Goal: Check status: Check status

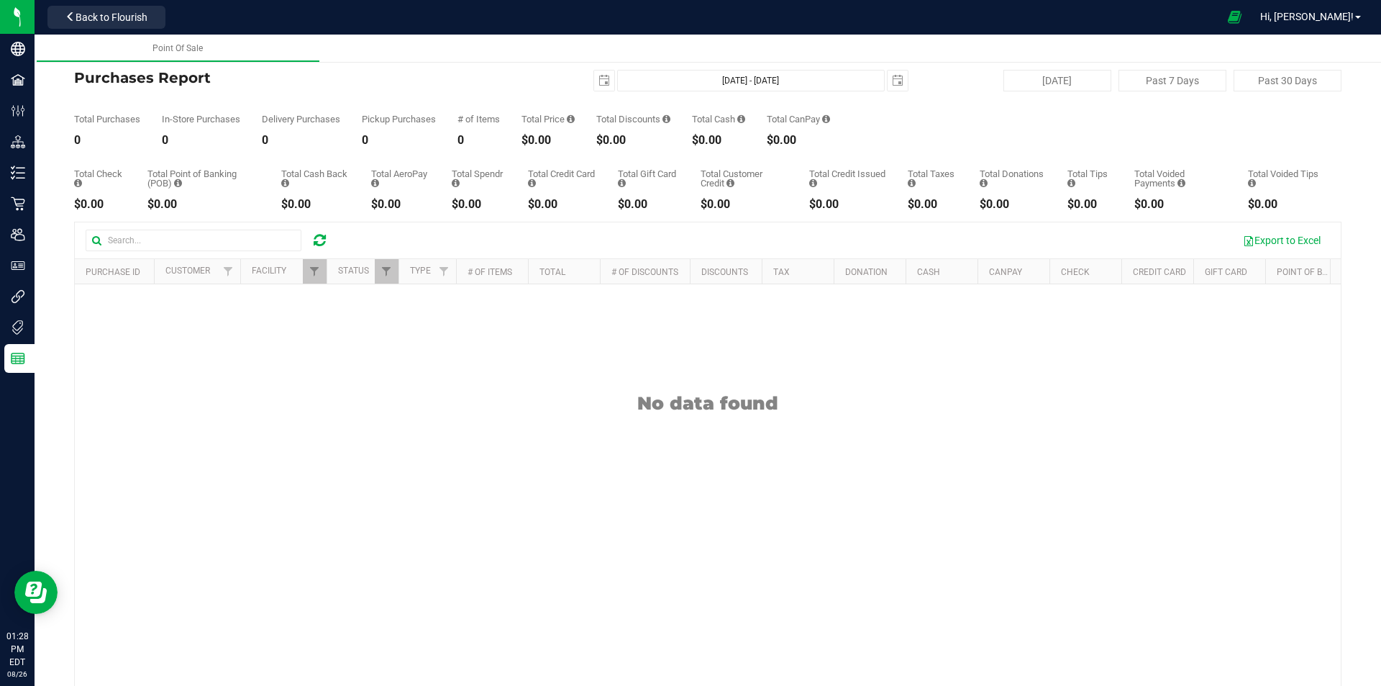
scroll to position [80, 0]
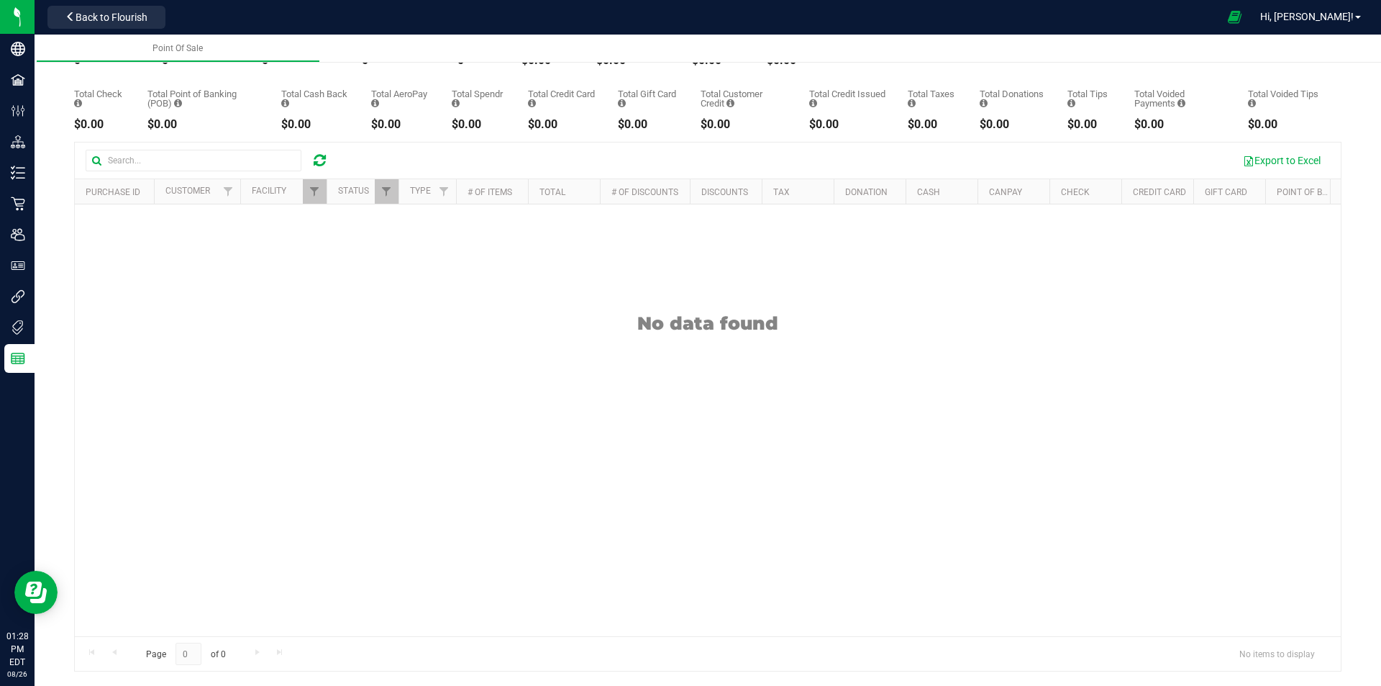
click at [319, 156] on icon at bounding box center [320, 160] width 12 height 14
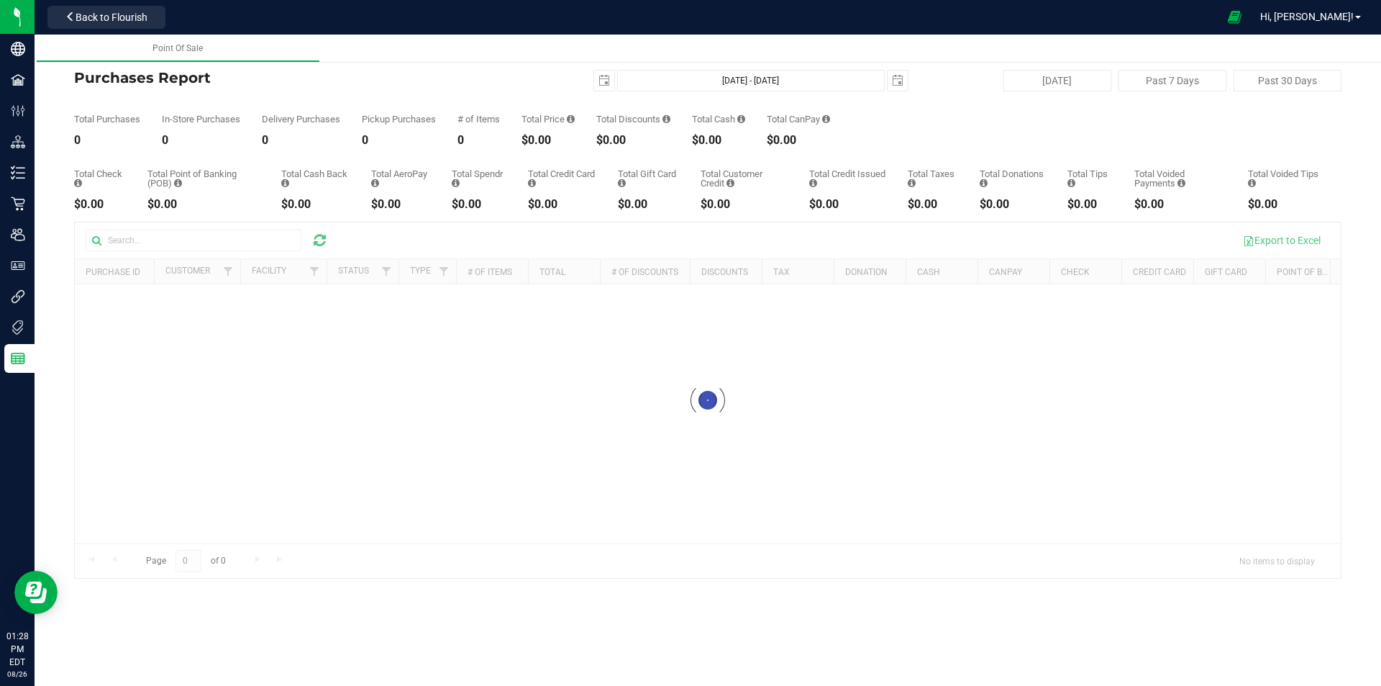
scroll to position [0, 0]
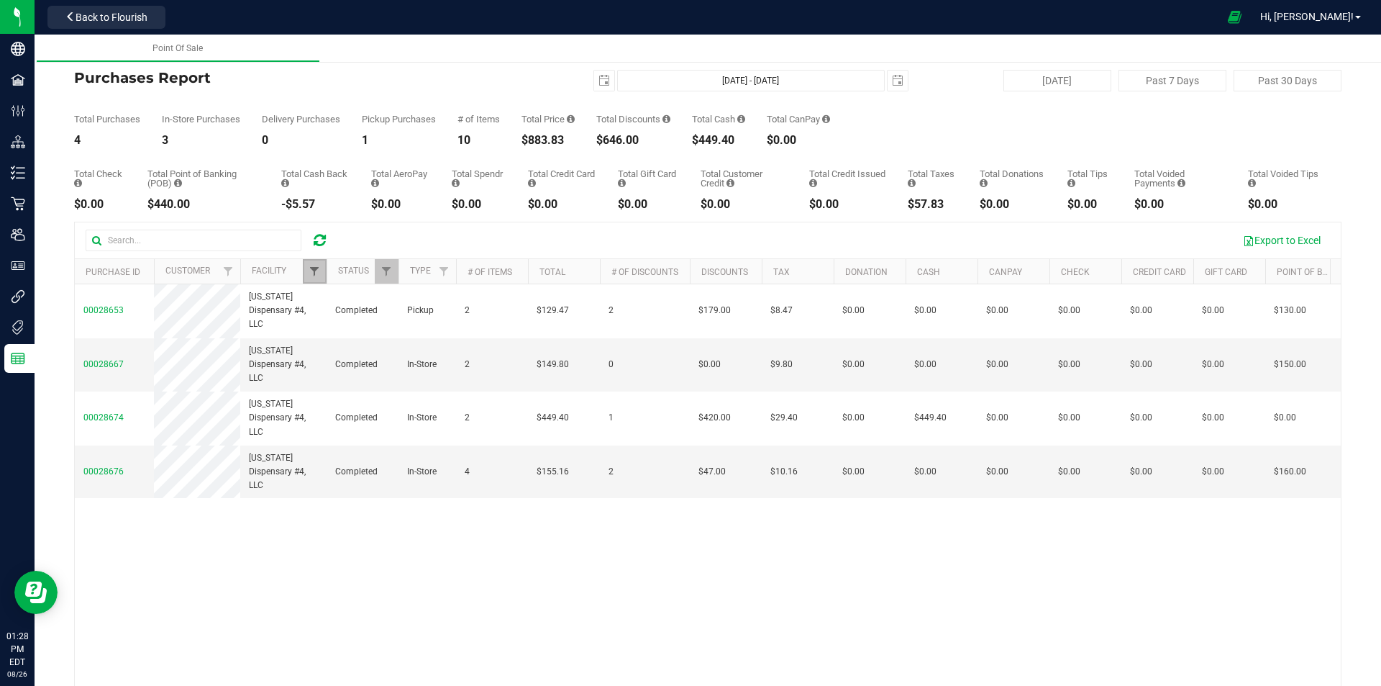
click at [318, 274] on span "Filter" at bounding box center [315, 271] width 12 height 12
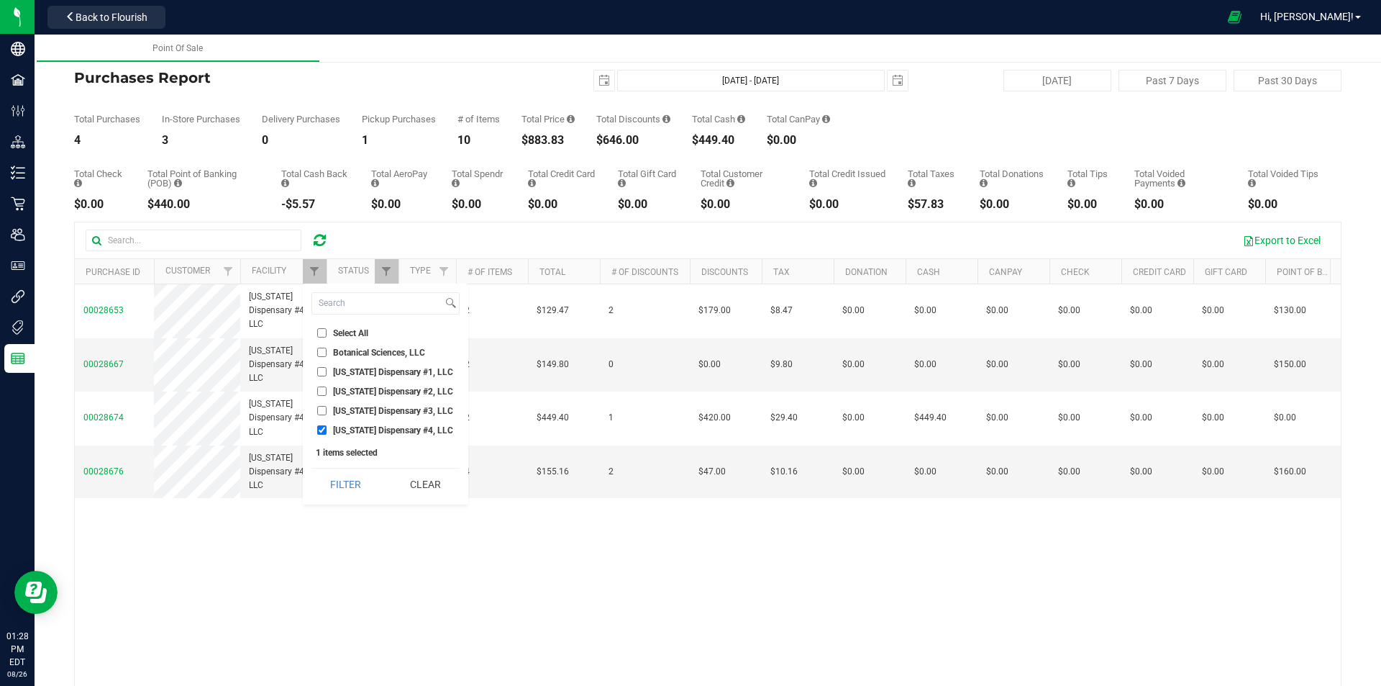
click at [360, 427] on span "[US_STATE] Dispensary #4, LLC" at bounding box center [393, 430] width 120 height 9
click at [327, 427] on input "[US_STATE] Dispensary #4, LLC" at bounding box center [321, 429] width 9 height 9
checkbox input "false"
click at [360, 411] on span "[US_STATE] Dispensary #3, LLC" at bounding box center [393, 410] width 120 height 9
click at [327, 411] on input "[US_STATE] Dispensary #3, LLC" at bounding box center [321, 410] width 9 height 9
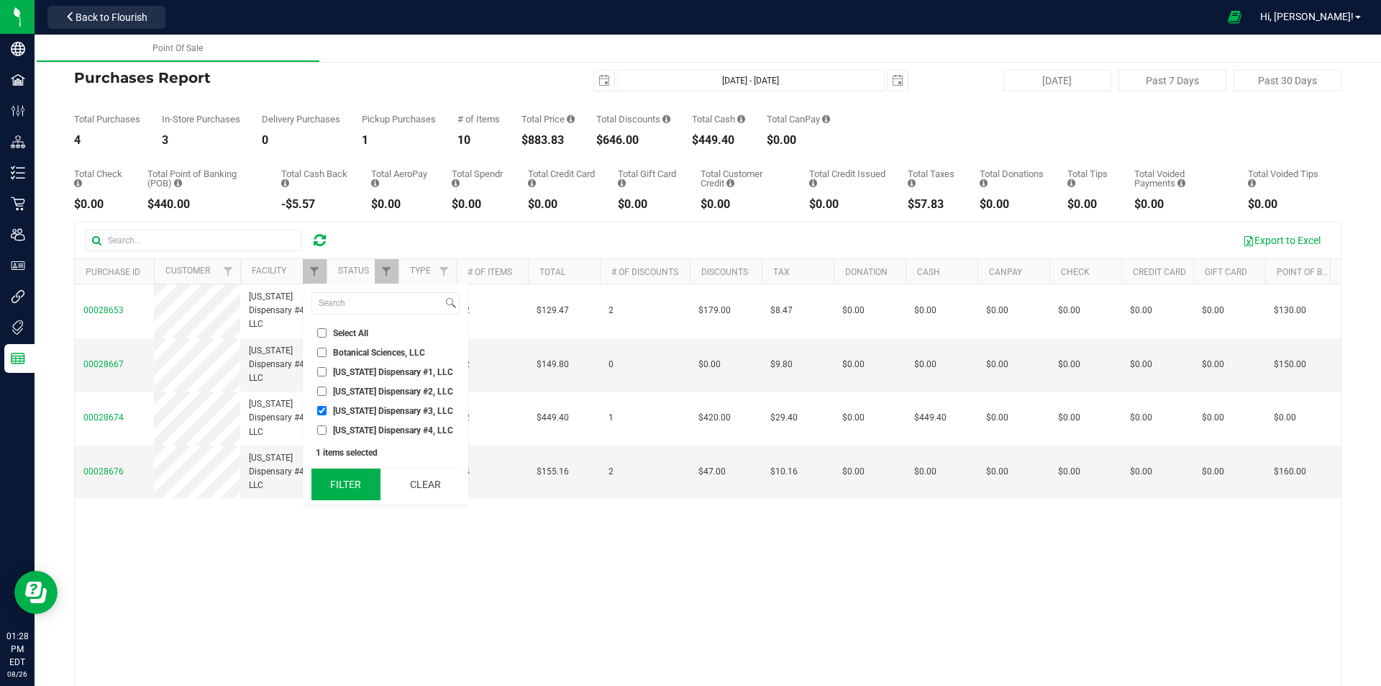
click at [337, 479] on button "Filter" at bounding box center [346, 484] width 69 height 32
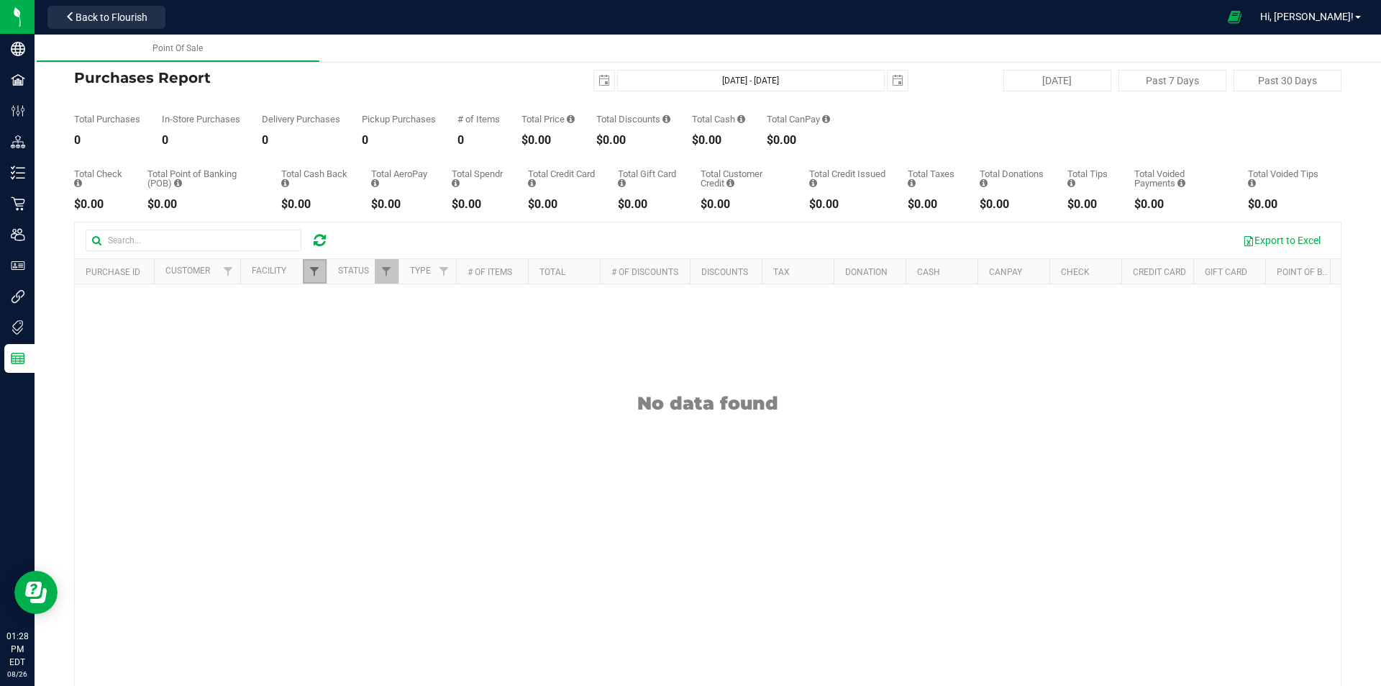
click at [320, 267] on span "Filter" at bounding box center [315, 271] width 12 height 12
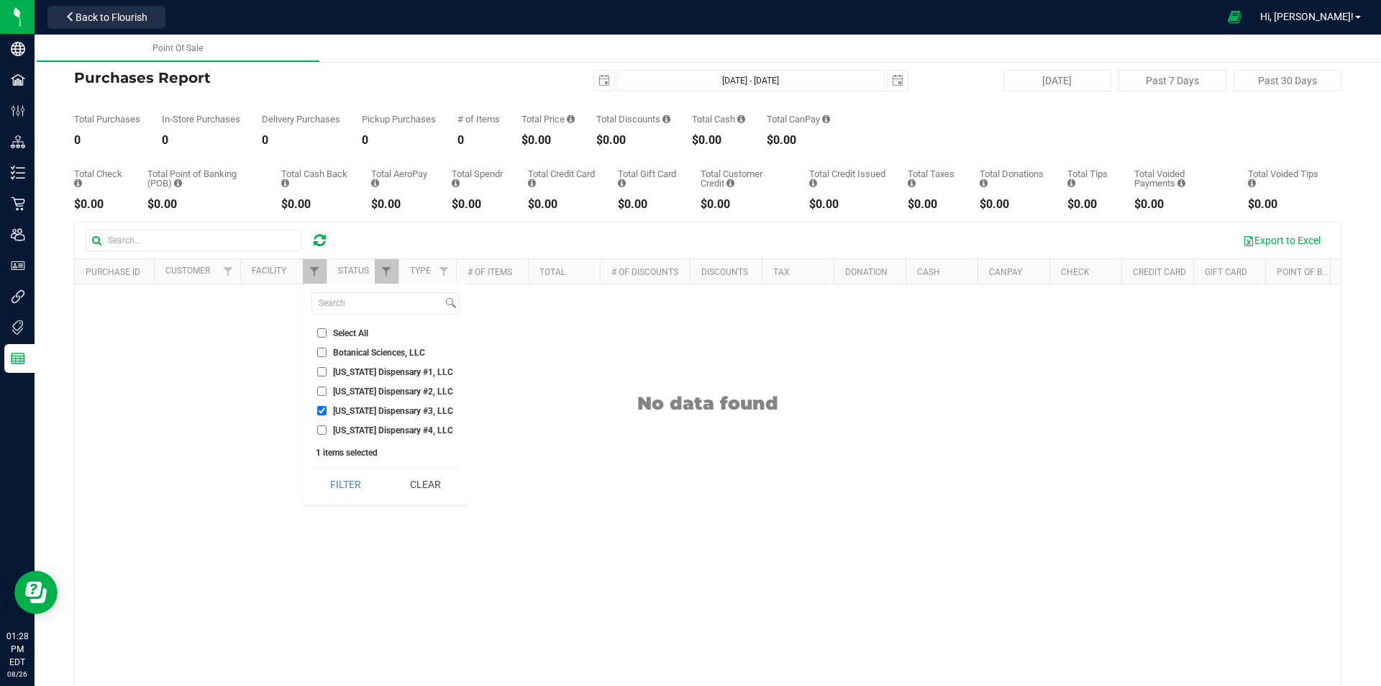
click at [345, 414] on span "[US_STATE] Dispensary #3, LLC" at bounding box center [393, 410] width 120 height 9
click at [327, 414] on input "[US_STATE] Dispensary #3, LLC" at bounding box center [321, 410] width 9 height 9
checkbox input "false"
click at [355, 396] on span "[US_STATE] Dispensary #2, LLC" at bounding box center [393, 391] width 120 height 9
click at [327, 396] on input "[US_STATE] Dispensary #2, LLC" at bounding box center [321, 390] width 9 height 9
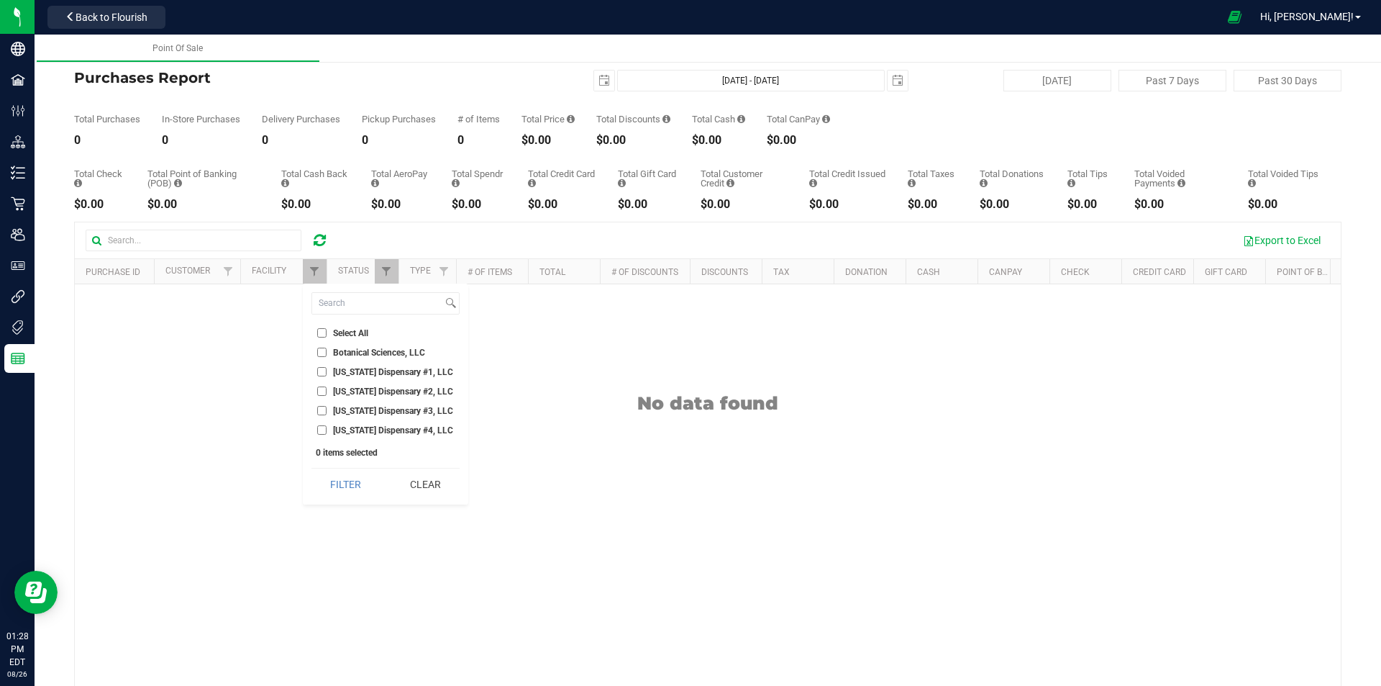
checkbox input "true"
click at [339, 479] on button "Filter" at bounding box center [346, 484] width 69 height 32
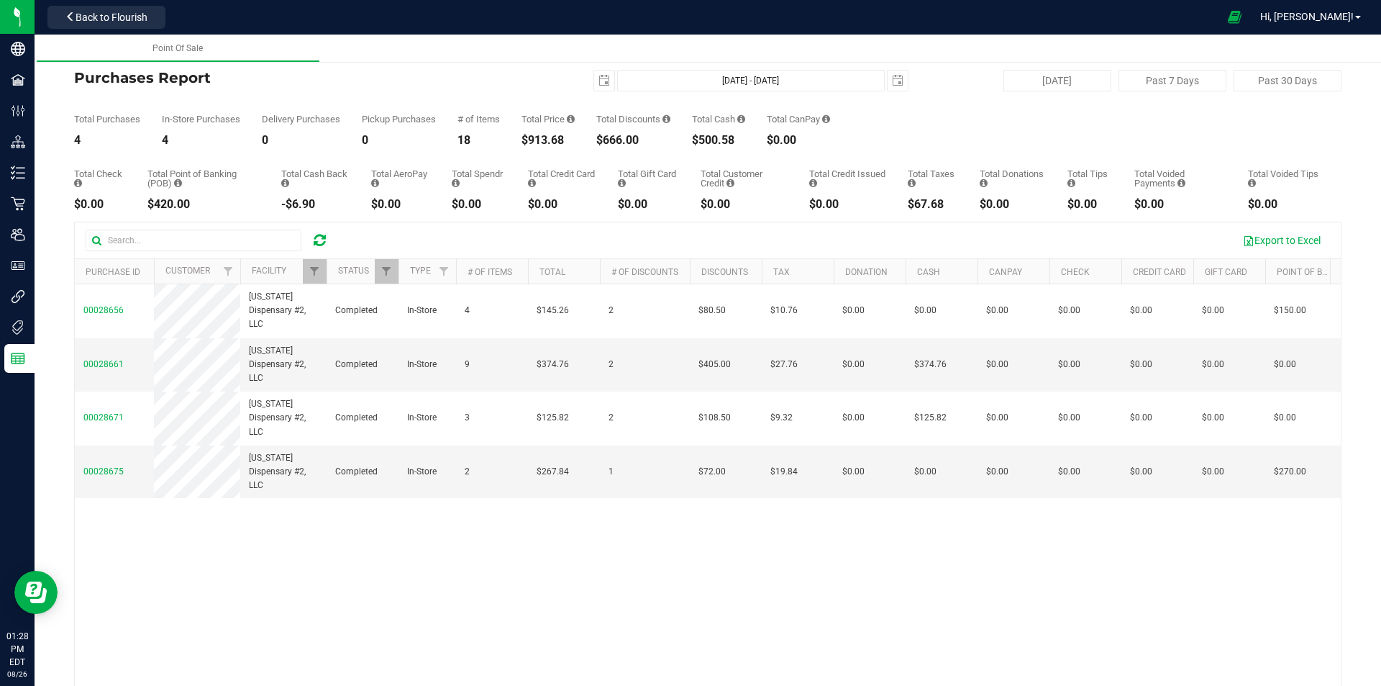
click at [327, 278] on th "Status" at bounding box center [363, 271] width 72 height 25
click at [321, 276] on link "Filter" at bounding box center [315, 271] width 24 height 24
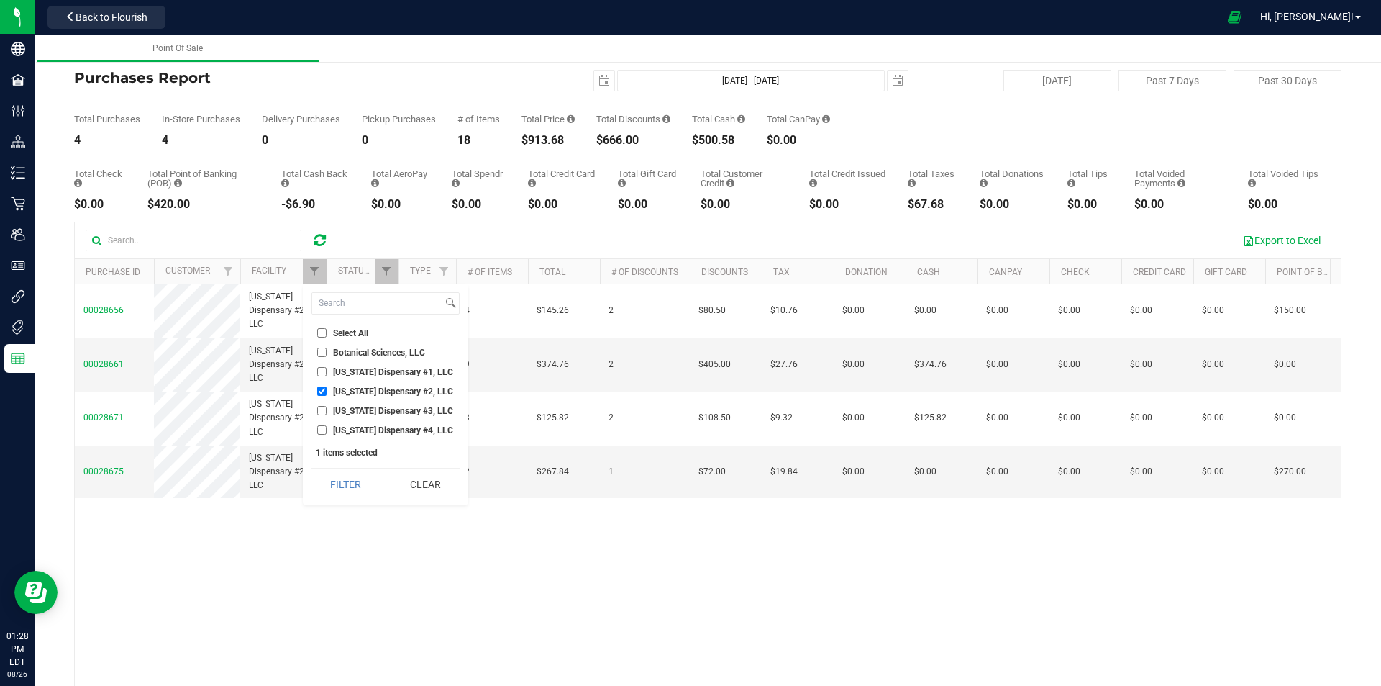
click at [380, 370] on span "[US_STATE] Dispensary #1, LLC" at bounding box center [393, 372] width 120 height 9
click at [327, 370] on input "[US_STATE] Dispensary #1, LLC" at bounding box center [321, 371] width 9 height 9
checkbox input "true"
click at [363, 389] on span "[US_STATE] Dispensary #2, LLC" at bounding box center [393, 391] width 120 height 9
click at [327, 389] on input "[US_STATE] Dispensary #2, LLC" at bounding box center [321, 390] width 9 height 9
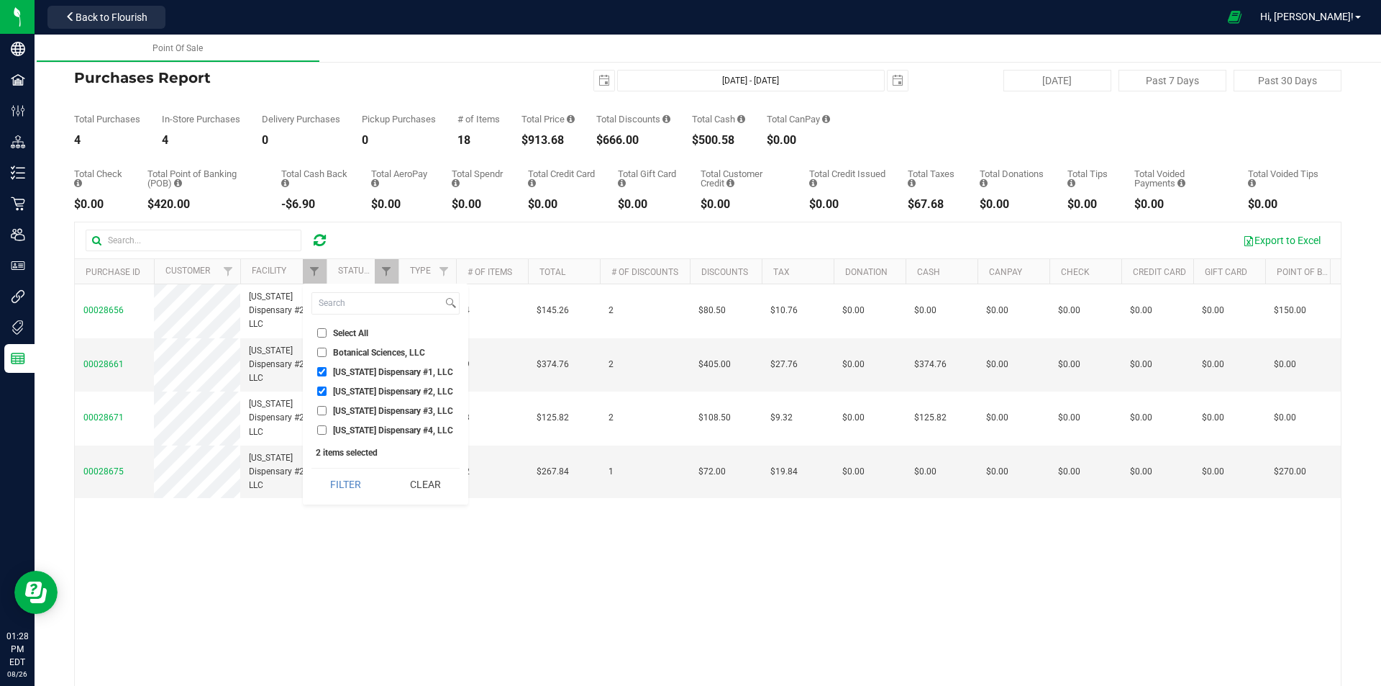
checkbox input "false"
click at [349, 483] on button "Filter" at bounding box center [346, 484] width 69 height 32
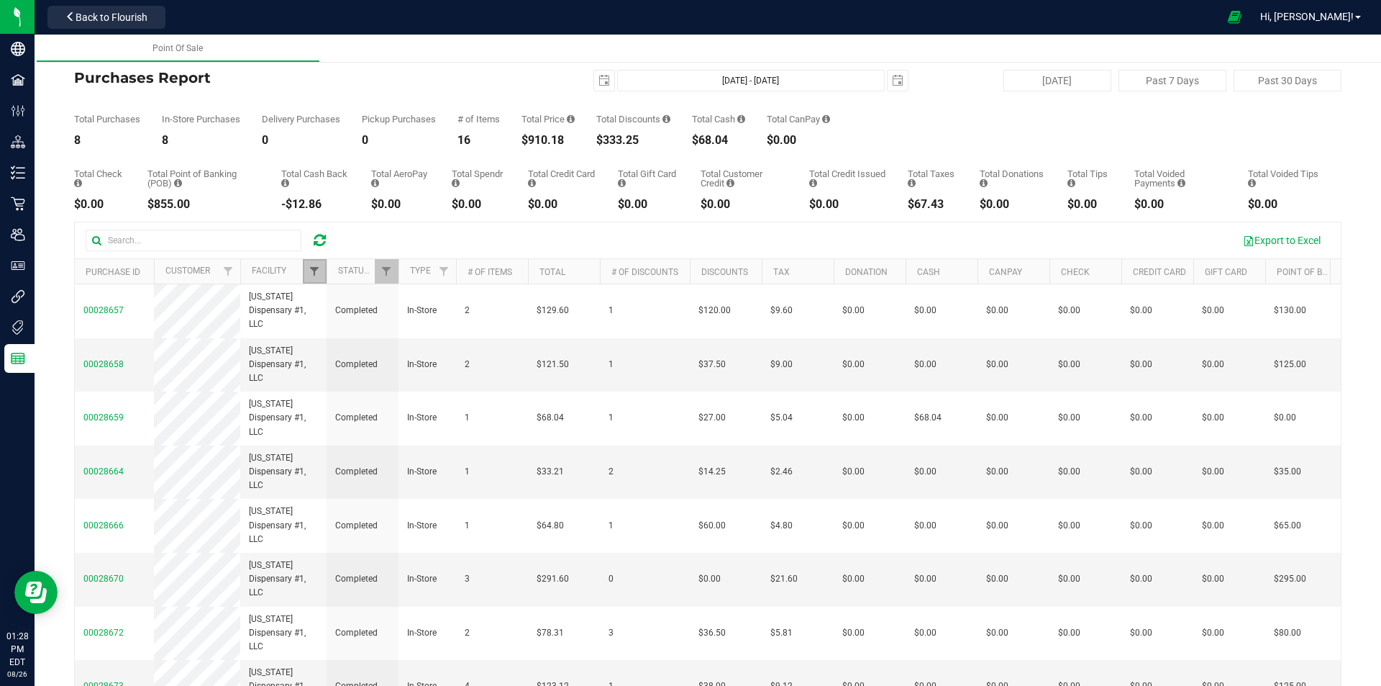
click at [309, 271] on span "Filter" at bounding box center [315, 271] width 12 height 12
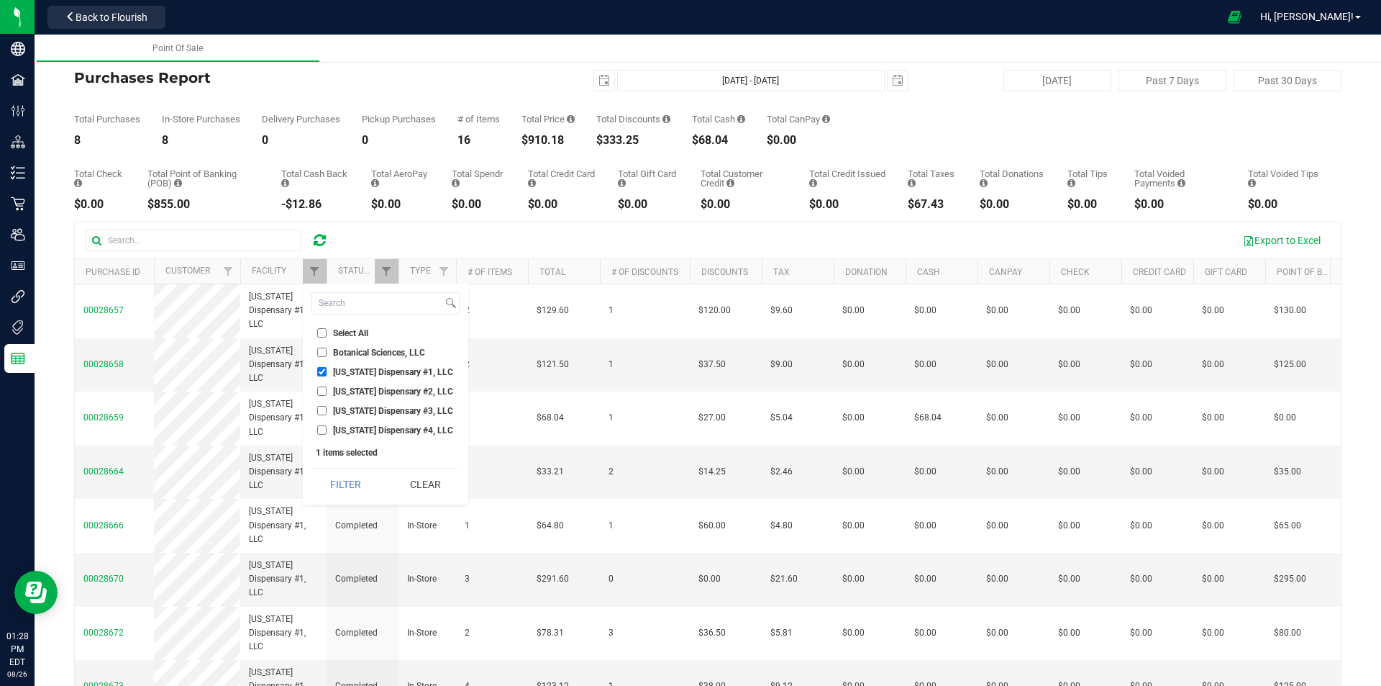
click at [337, 365] on li "[US_STATE] Dispensary #1, LLC" at bounding box center [386, 371] width 148 height 15
click at [340, 370] on span "[US_STATE] Dispensary #1, LLC" at bounding box center [393, 372] width 120 height 9
click at [327, 370] on input "[US_STATE] Dispensary #1, LLC" at bounding box center [321, 371] width 9 height 9
checkbox input "false"
click at [363, 432] on span "[US_STATE] Dispensary #4, LLC" at bounding box center [393, 430] width 120 height 9
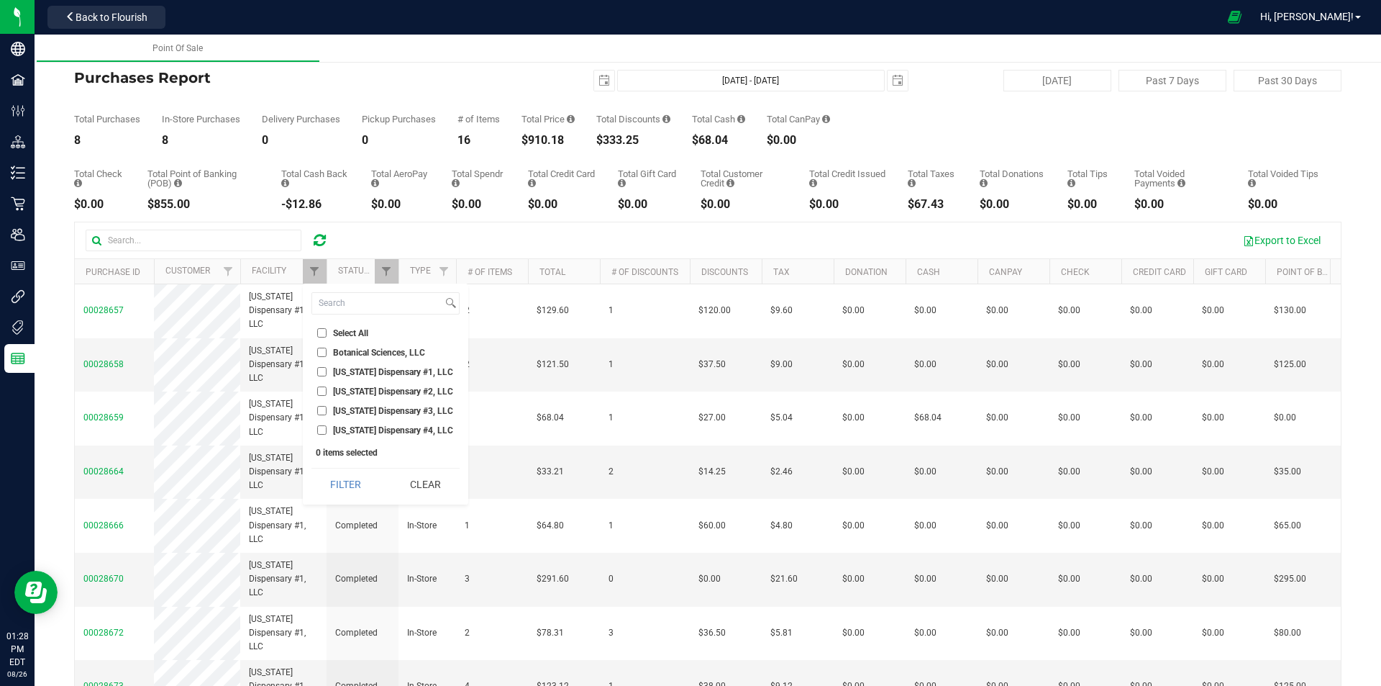
click at [327, 432] on input "[US_STATE] Dispensary #4, LLC" at bounding box center [321, 429] width 9 height 9
checkbox input "true"
click at [347, 488] on button "Filter" at bounding box center [346, 484] width 69 height 32
